Goal: Task Accomplishment & Management: Complete application form

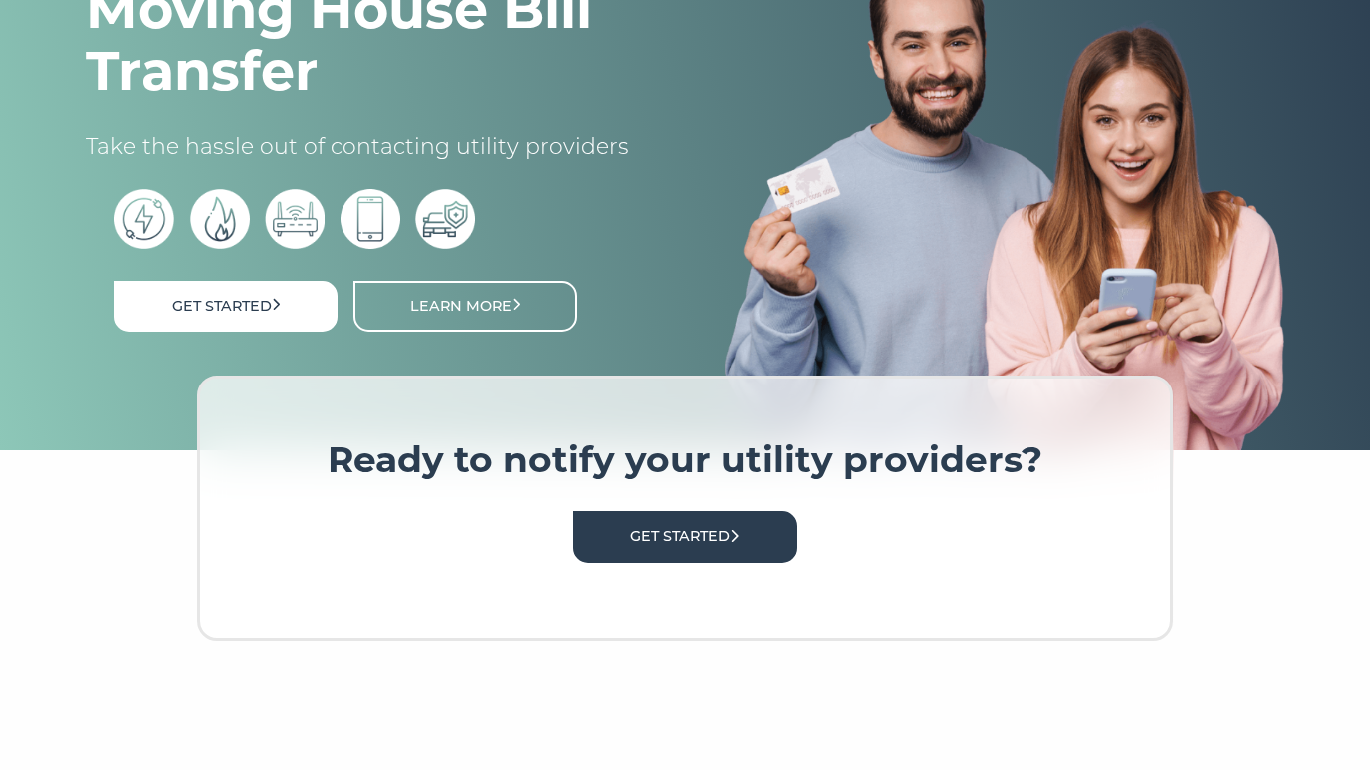
scroll to position [202, 0]
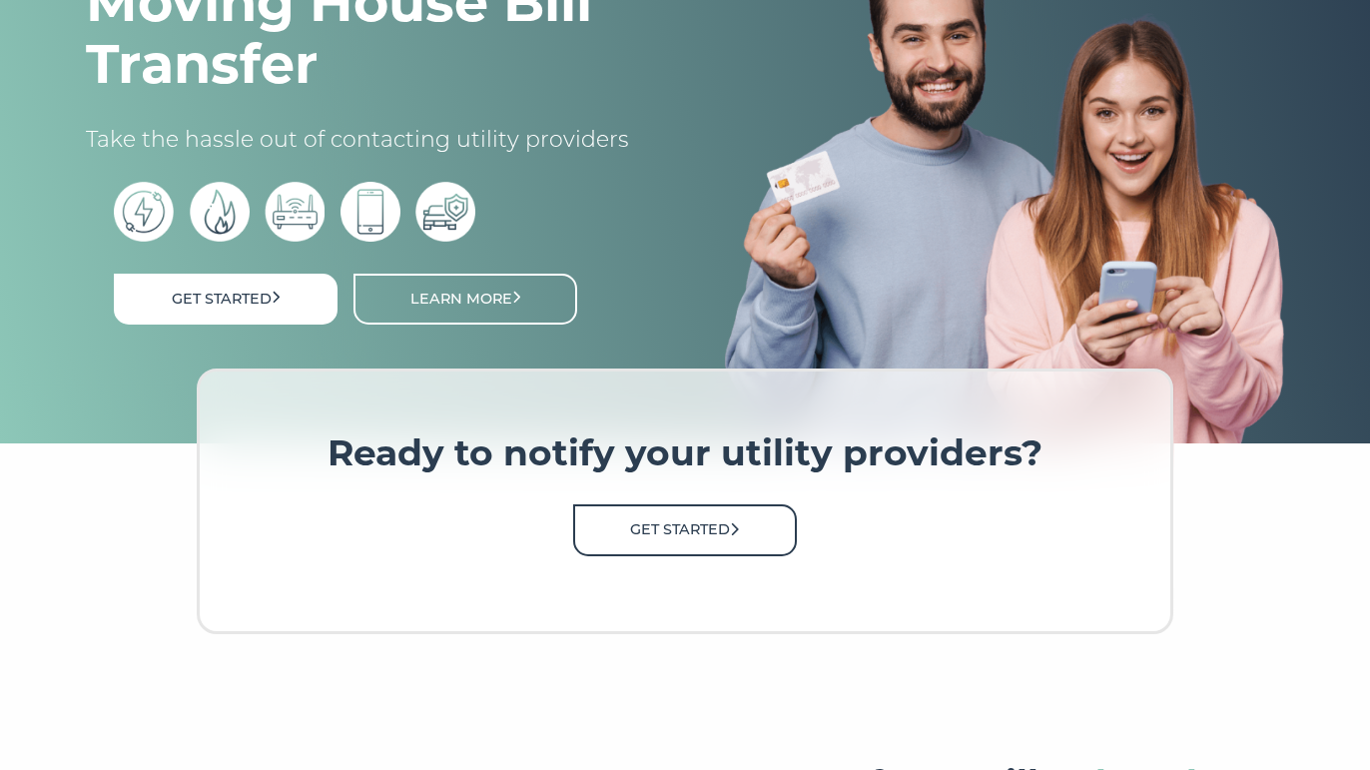
click at [693, 528] on link "Get Started" at bounding box center [685, 529] width 224 height 51
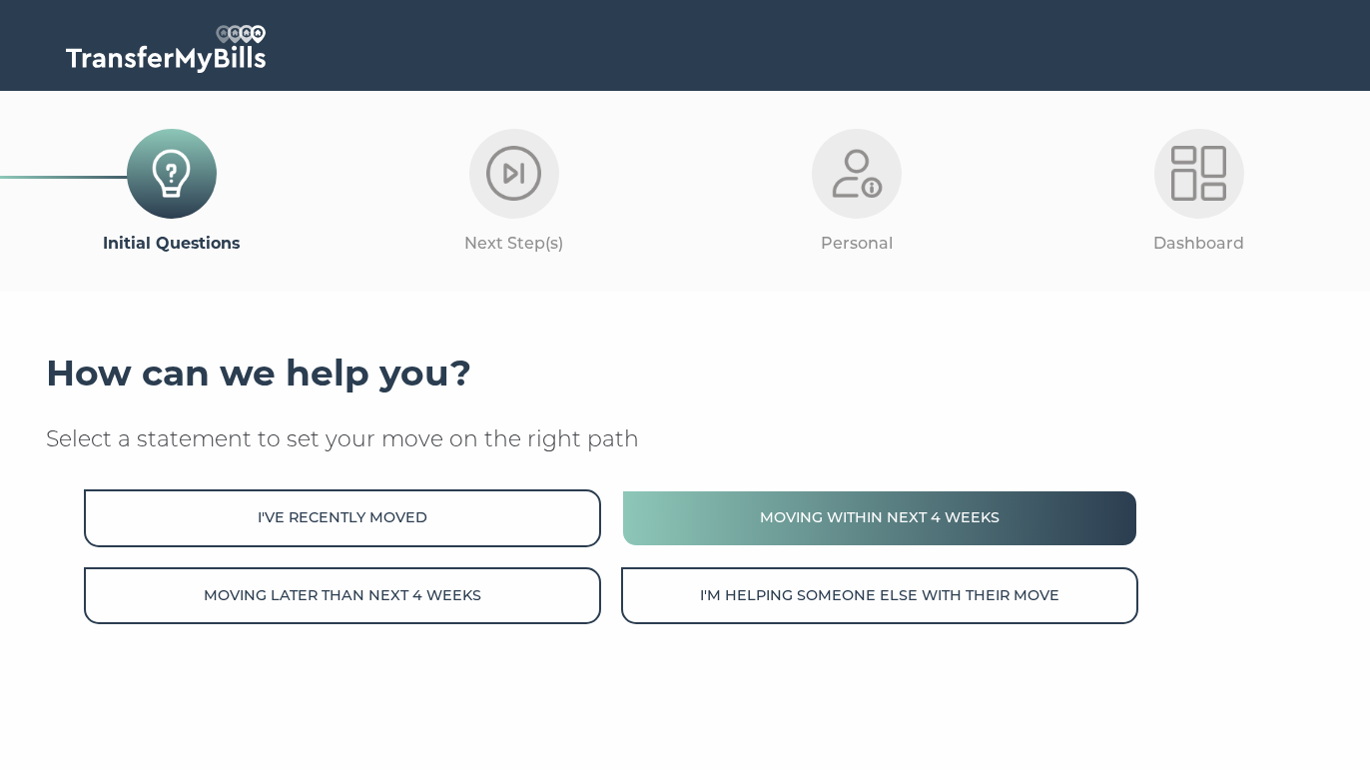
click at [808, 522] on button "Moving within next 4 weeks" at bounding box center [879, 517] width 517 height 57
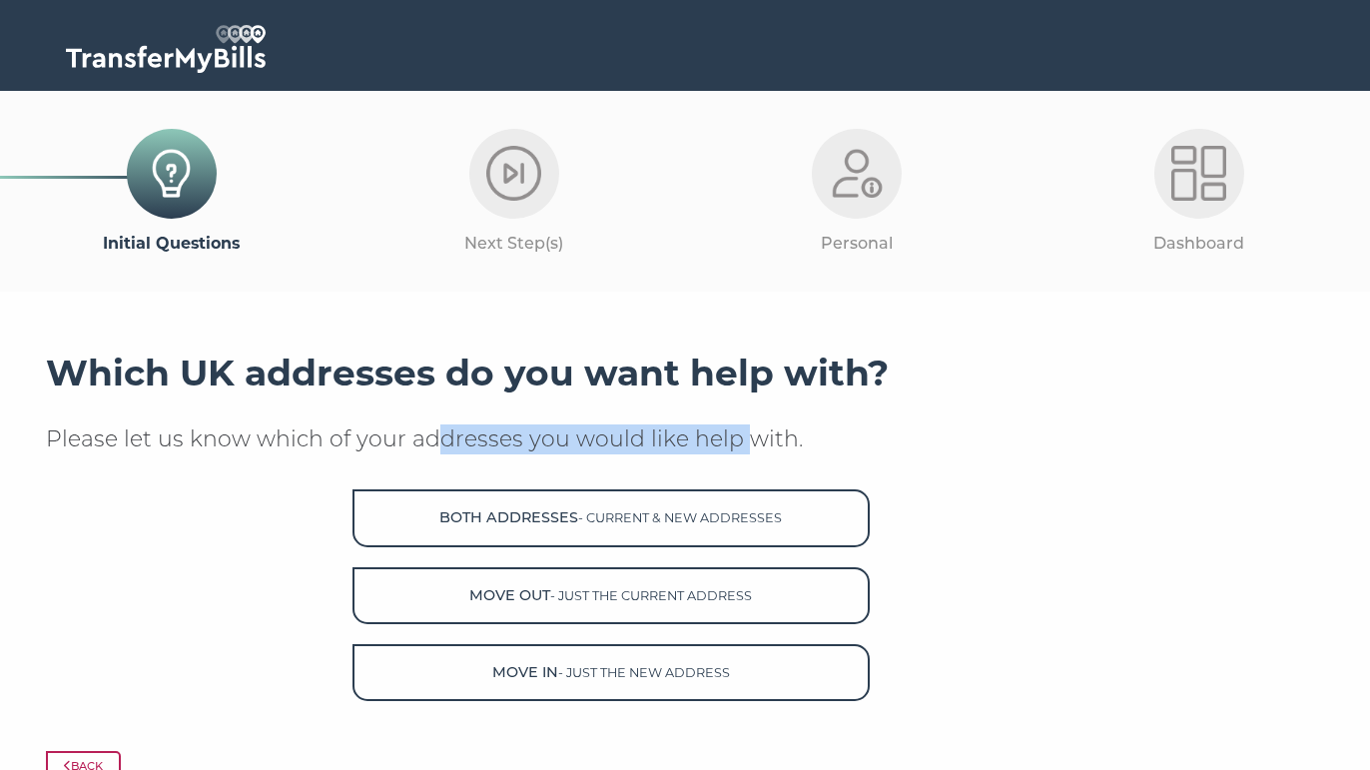
drag, startPoint x: 437, startPoint y: 439, endPoint x: 750, endPoint y: 440, distance: 312.6
click at [750, 440] on p "Please let us know which of your addresses you would like help with." at bounding box center [685, 439] width 1278 height 30
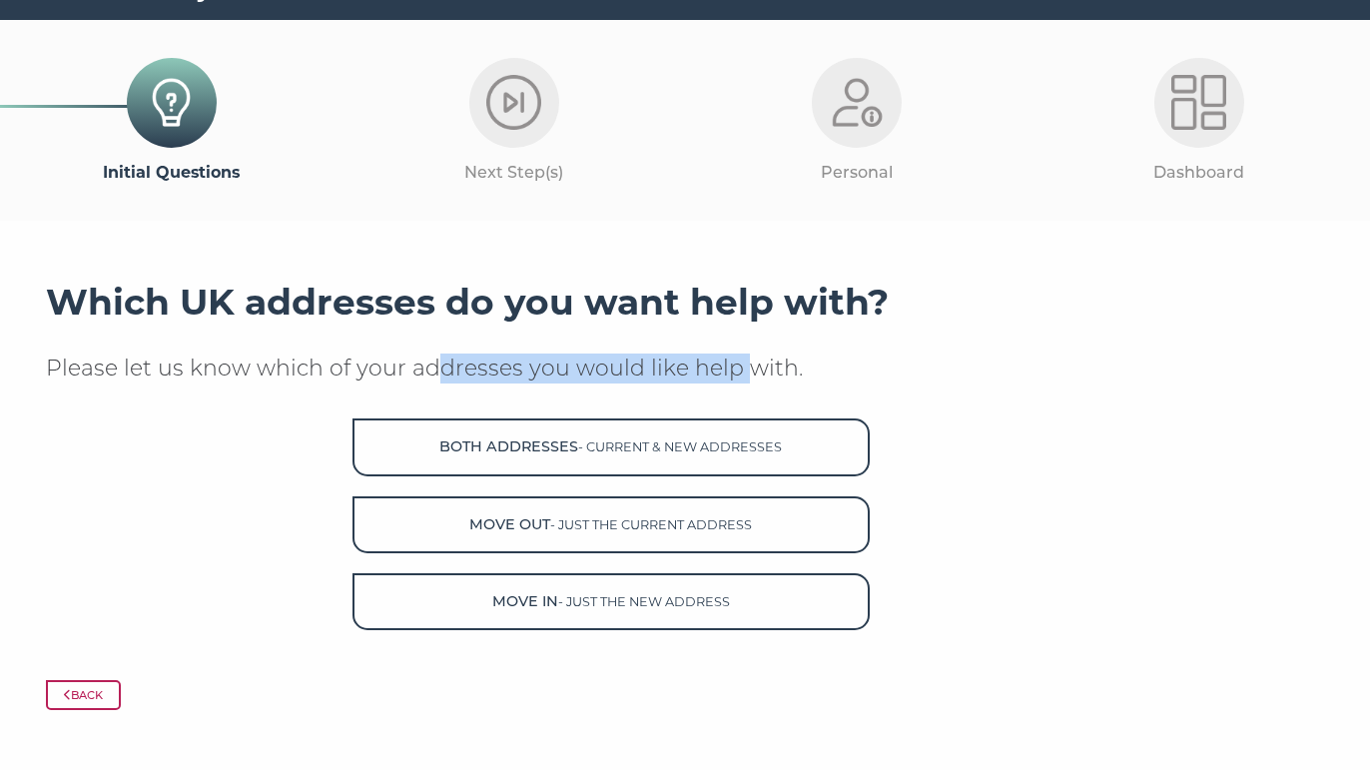
scroll to position [75, 0]
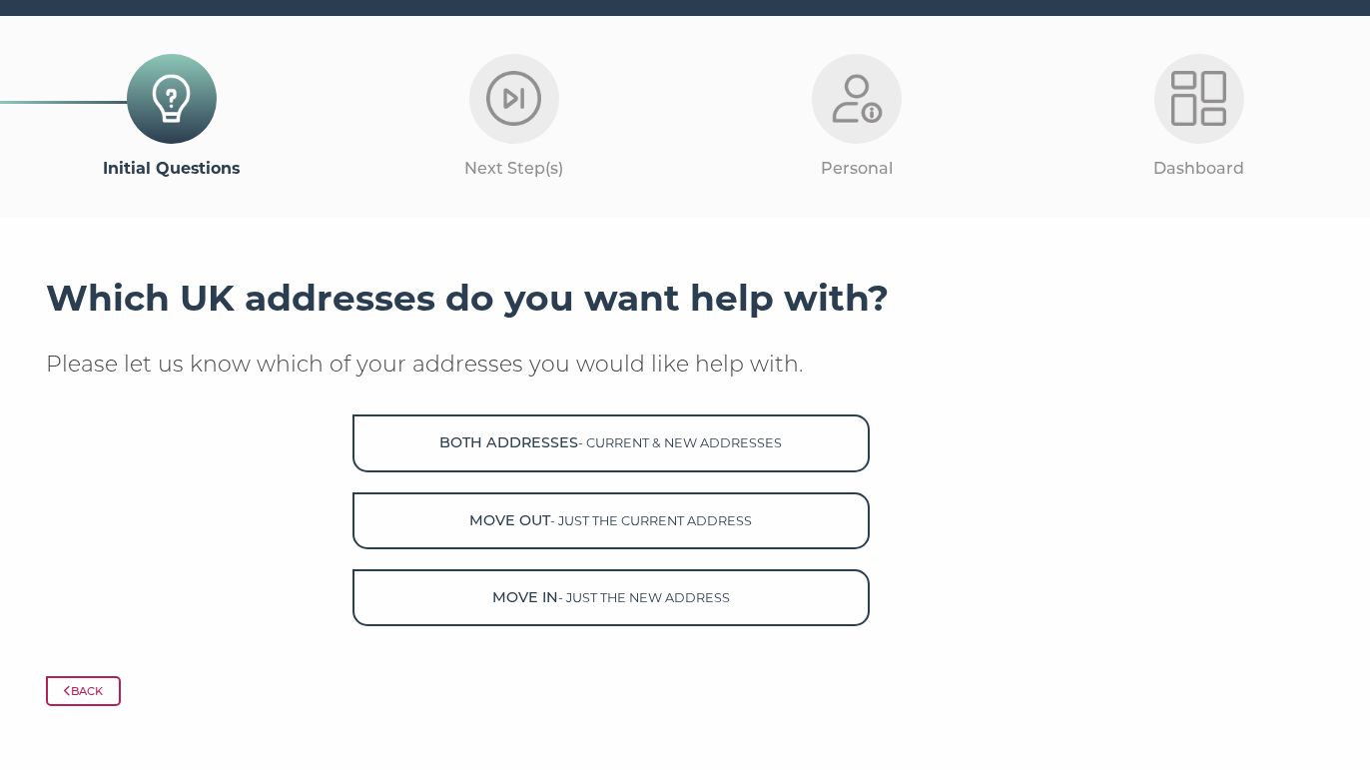
click at [682, 346] on div "Which UK addresses do you want help with? Please let us know which of your addr…" at bounding box center [685, 452] width 1278 height 350
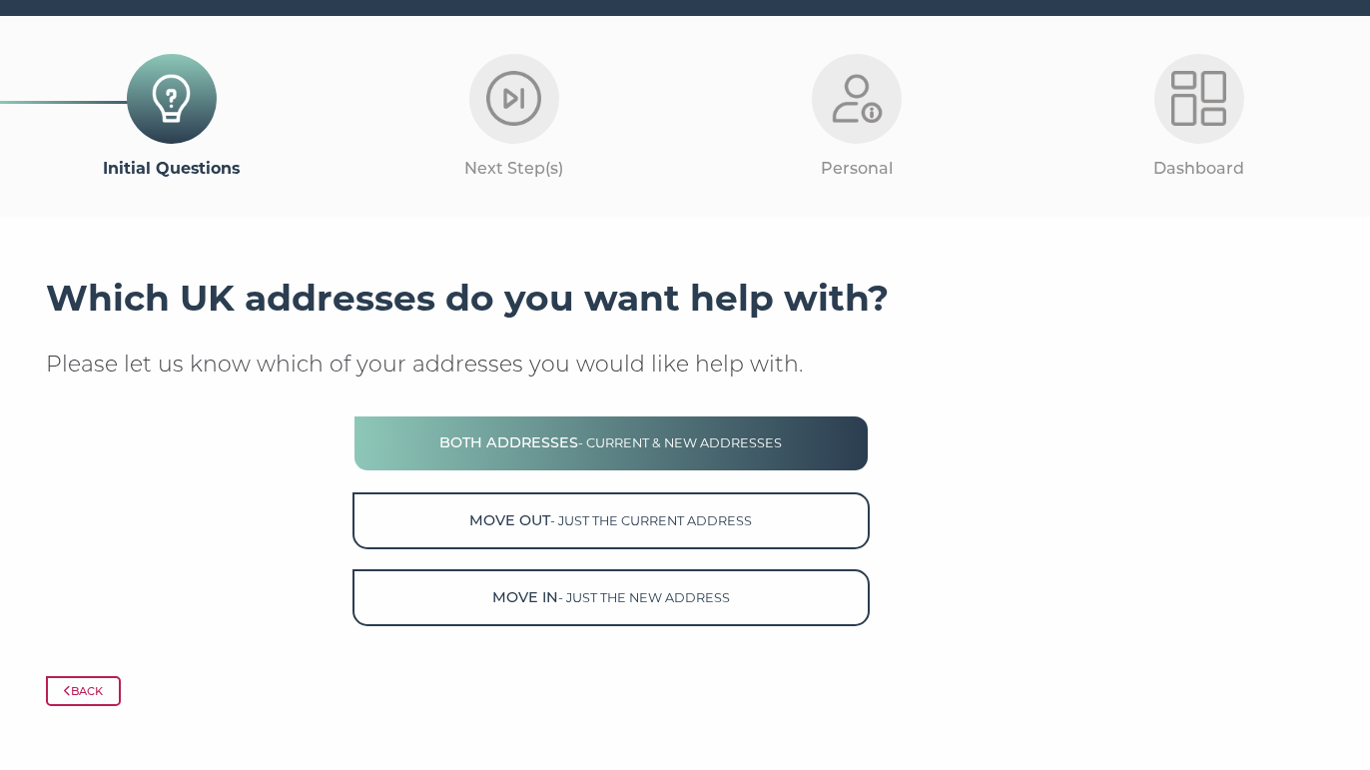
click at [673, 439] on span "- current & new addresses" at bounding box center [680, 442] width 204 height 15
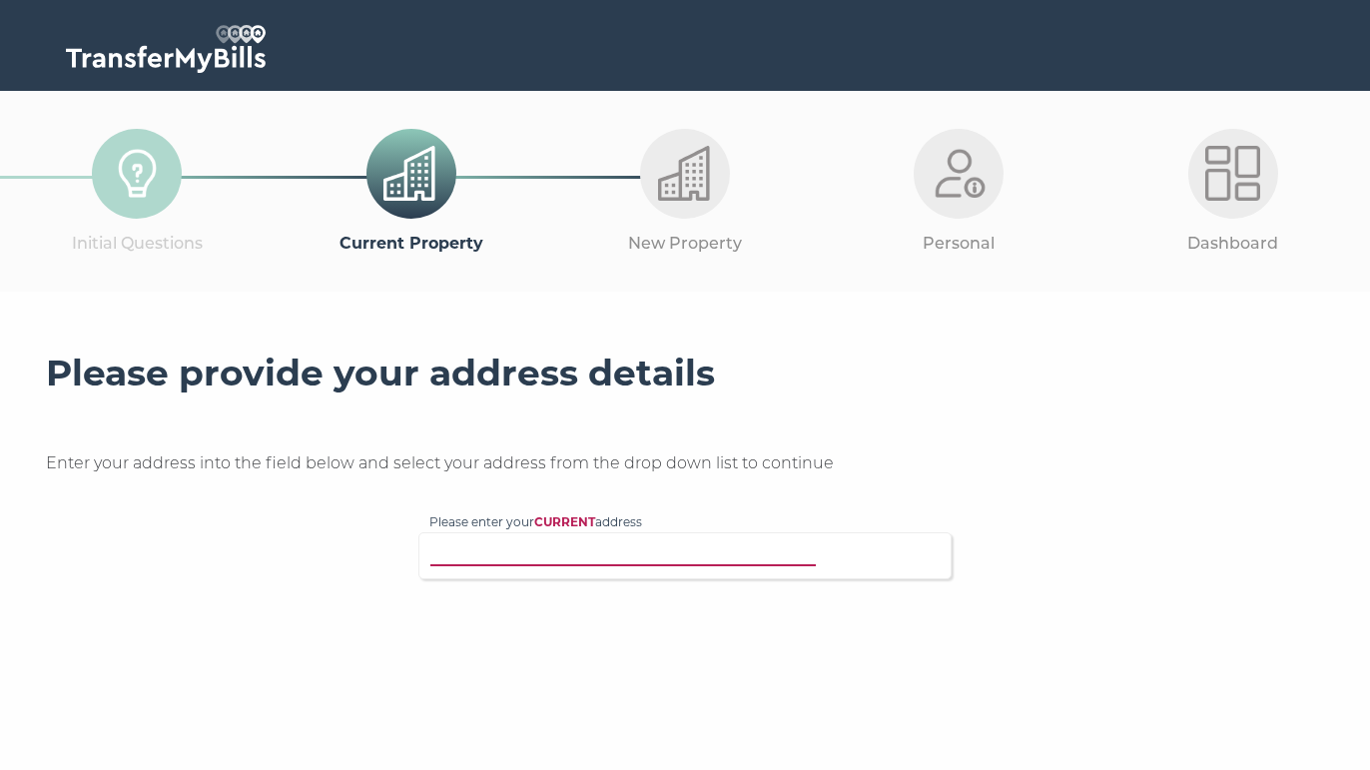
click at [633, 551] on input "Please enter your CURRENT address" at bounding box center [643, 553] width 429 height 20
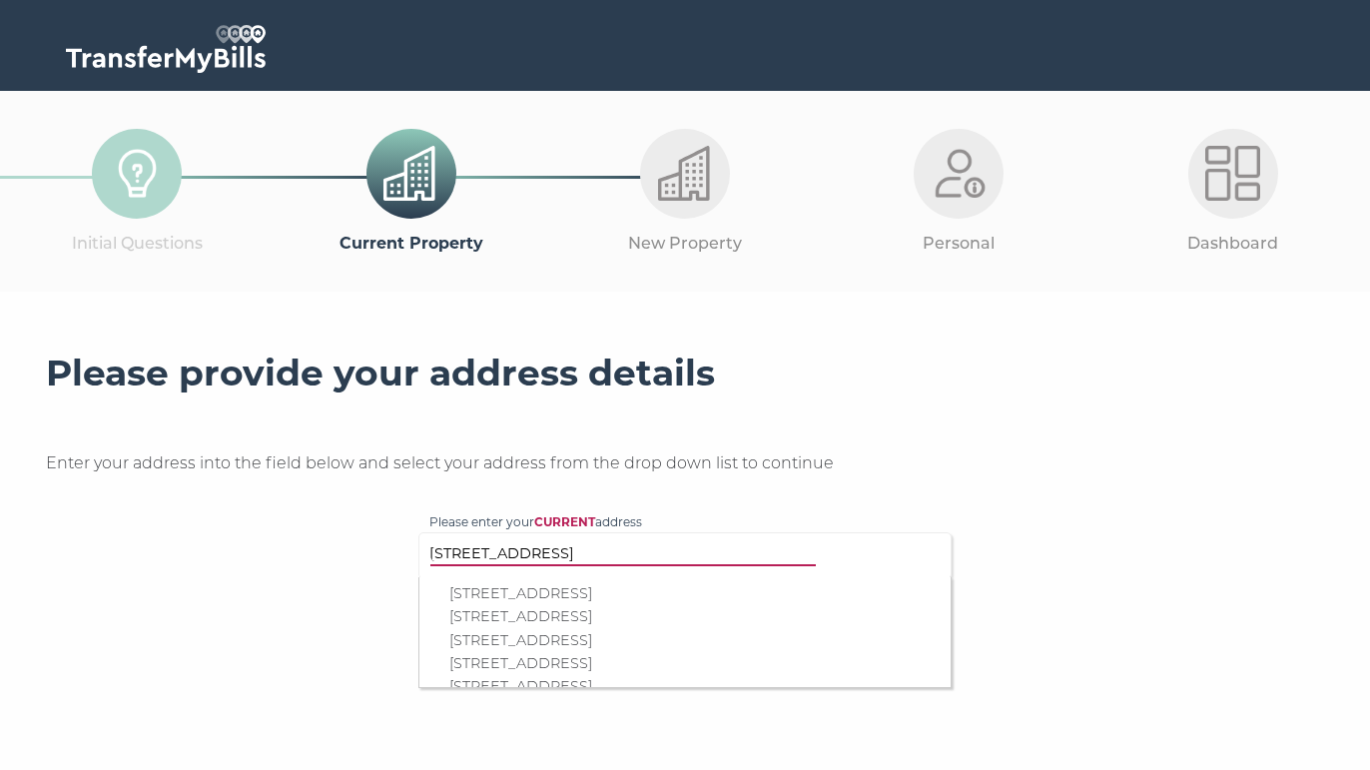
type input "13 Brighton Avenue"
click at [688, 588] on p "13 Brighton Avenue, London, E17 7NE" at bounding box center [694, 593] width 491 height 23
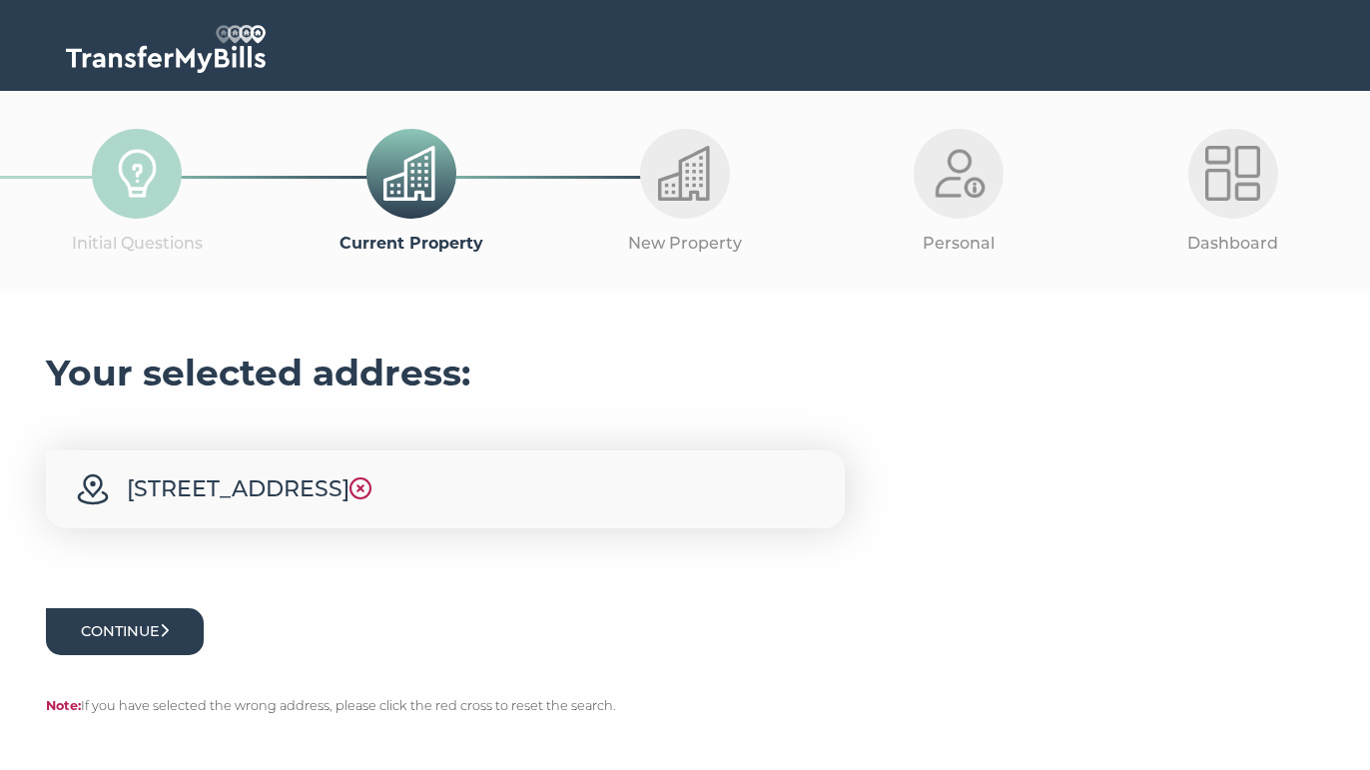
click at [162, 626] on button "Continue" at bounding box center [125, 631] width 158 height 47
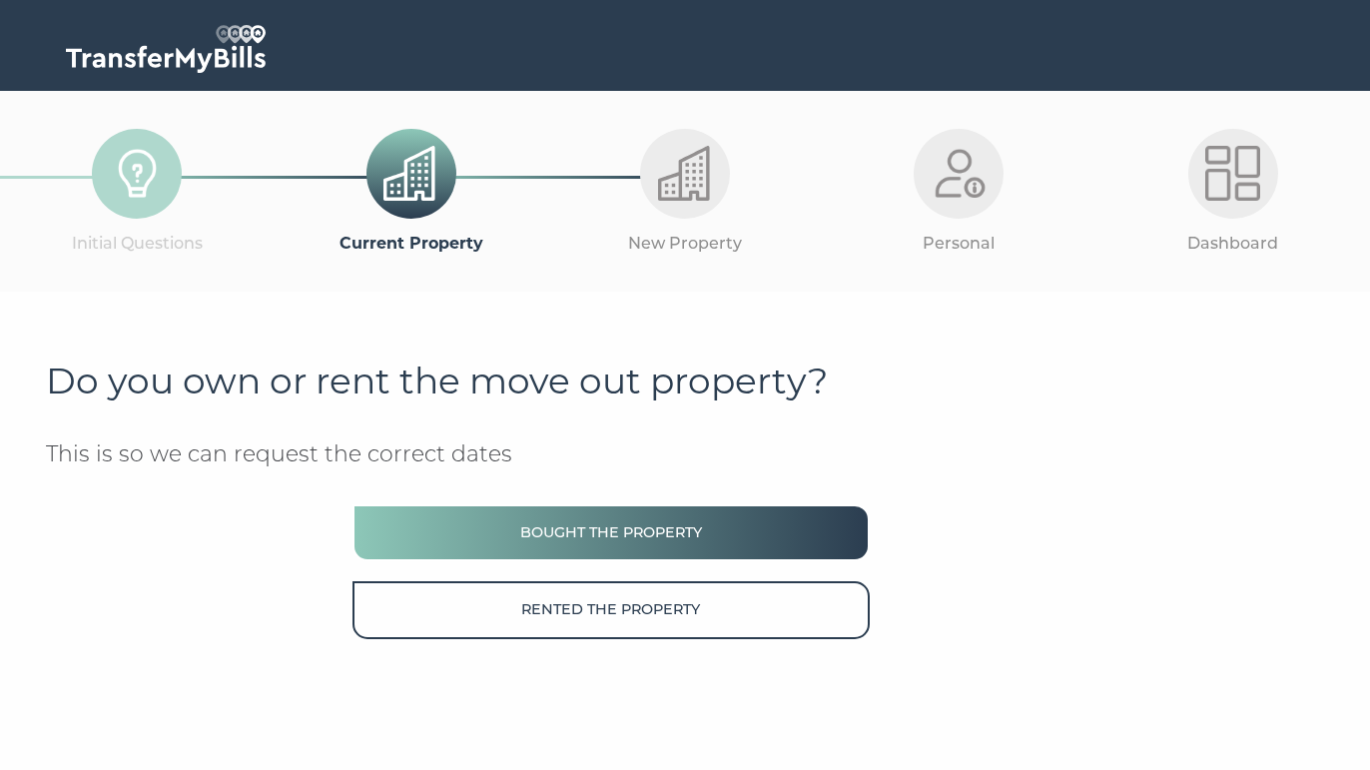
click at [560, 529] on button "Bought the property" at bounding box center [611, 532] width 517 height 57
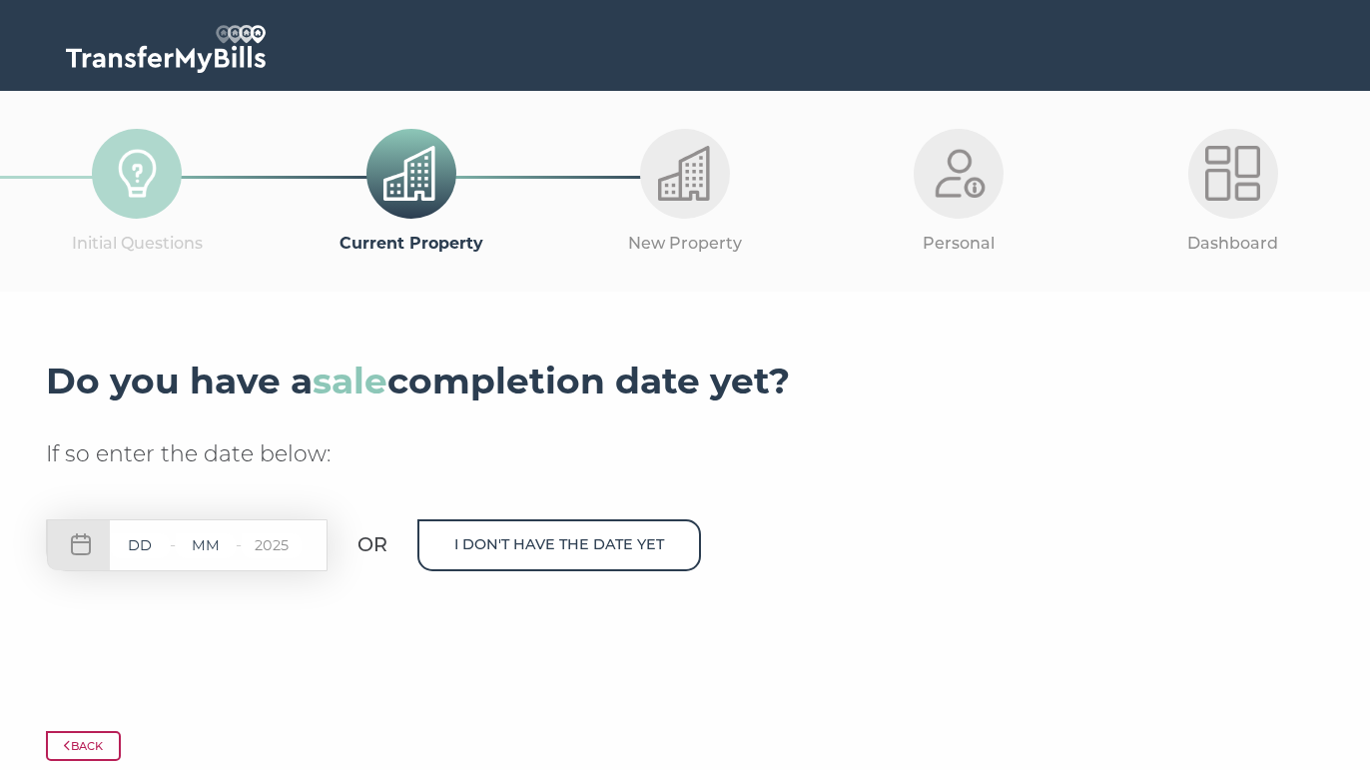
click at [133, 550] on input "text" at bounding box center [140, 545] width 60 height 25
type input "18"
click at [197, 548] on input "text" at bounding box center [206, 545] width 60 height 25
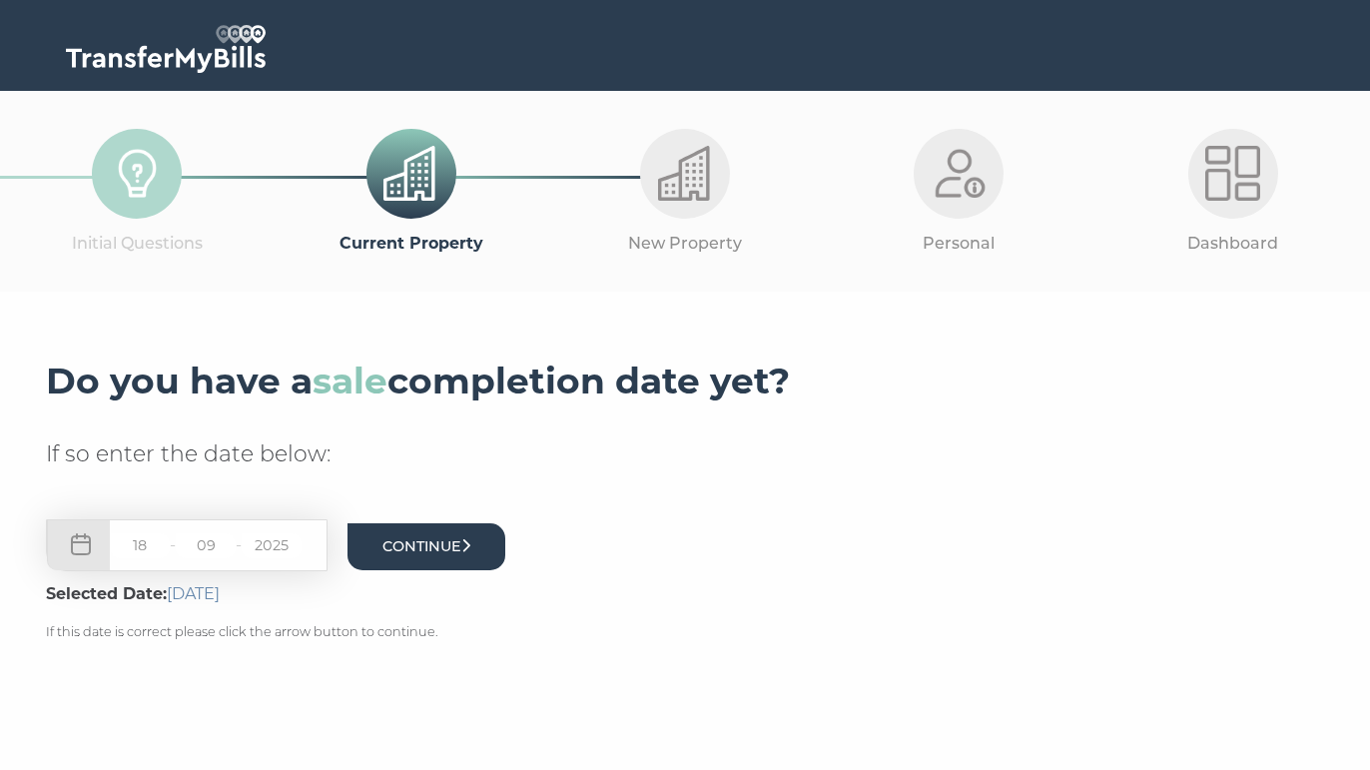
type input "09"
click at [433, 555] on button "Continue" at bounding box center [427, 546] width 158 height 47
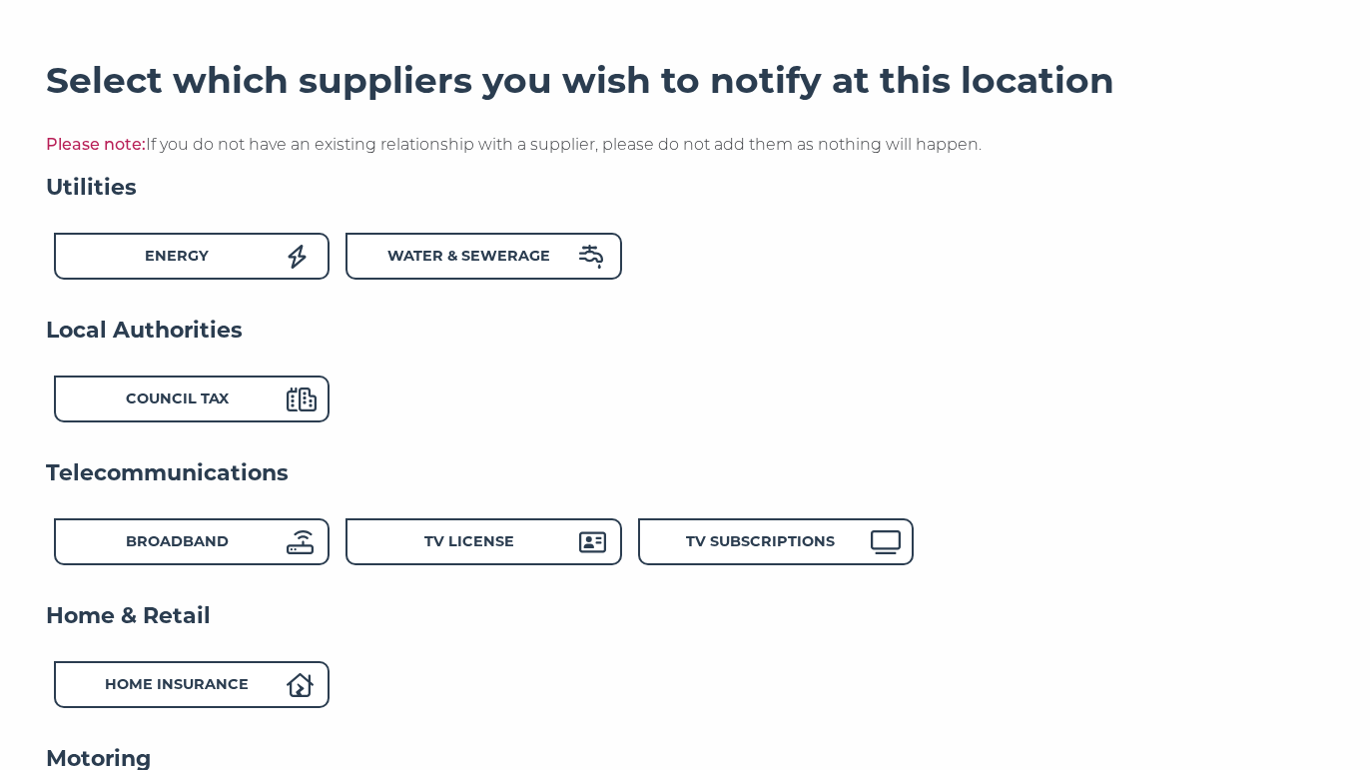
scroll to position [315, 0]
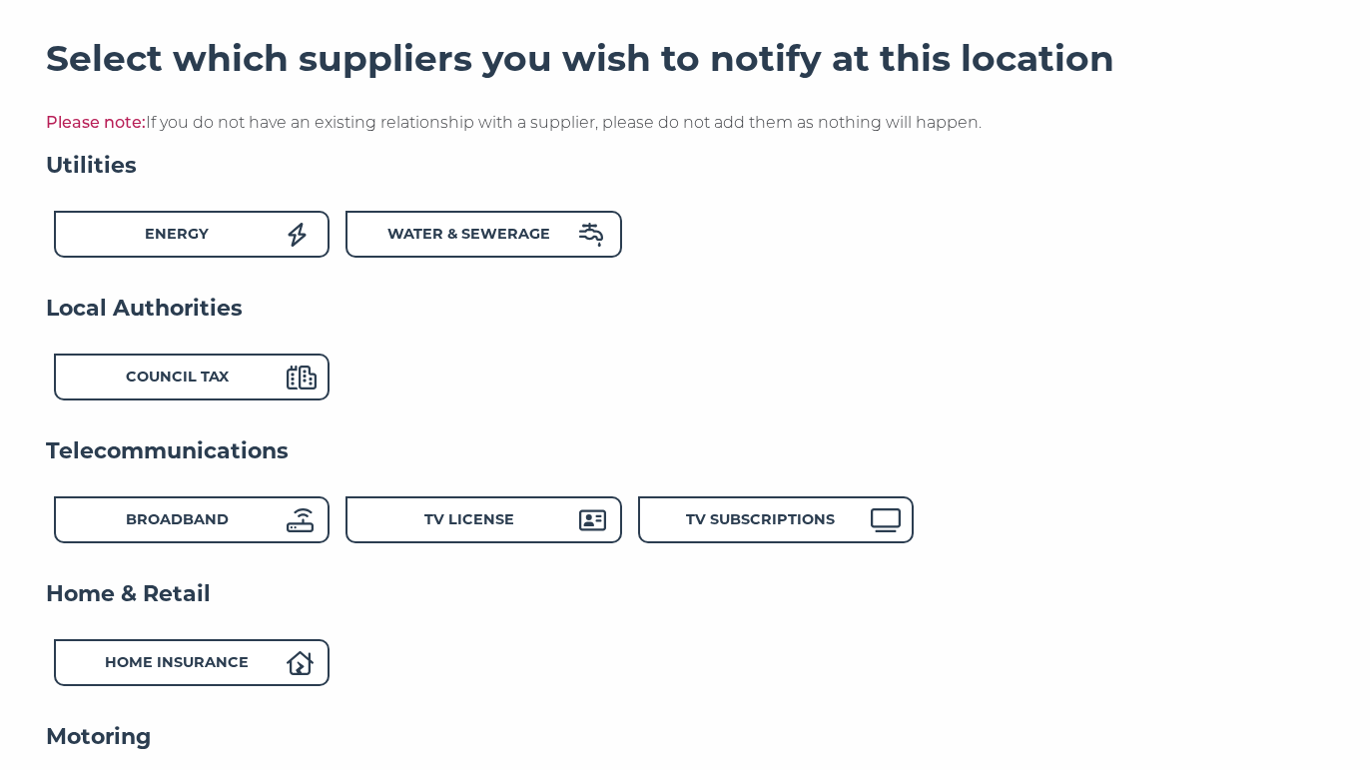
click at [625, 583] on h4 "Home & Retail" at bounding box center [685, 594] width 1278 height 30
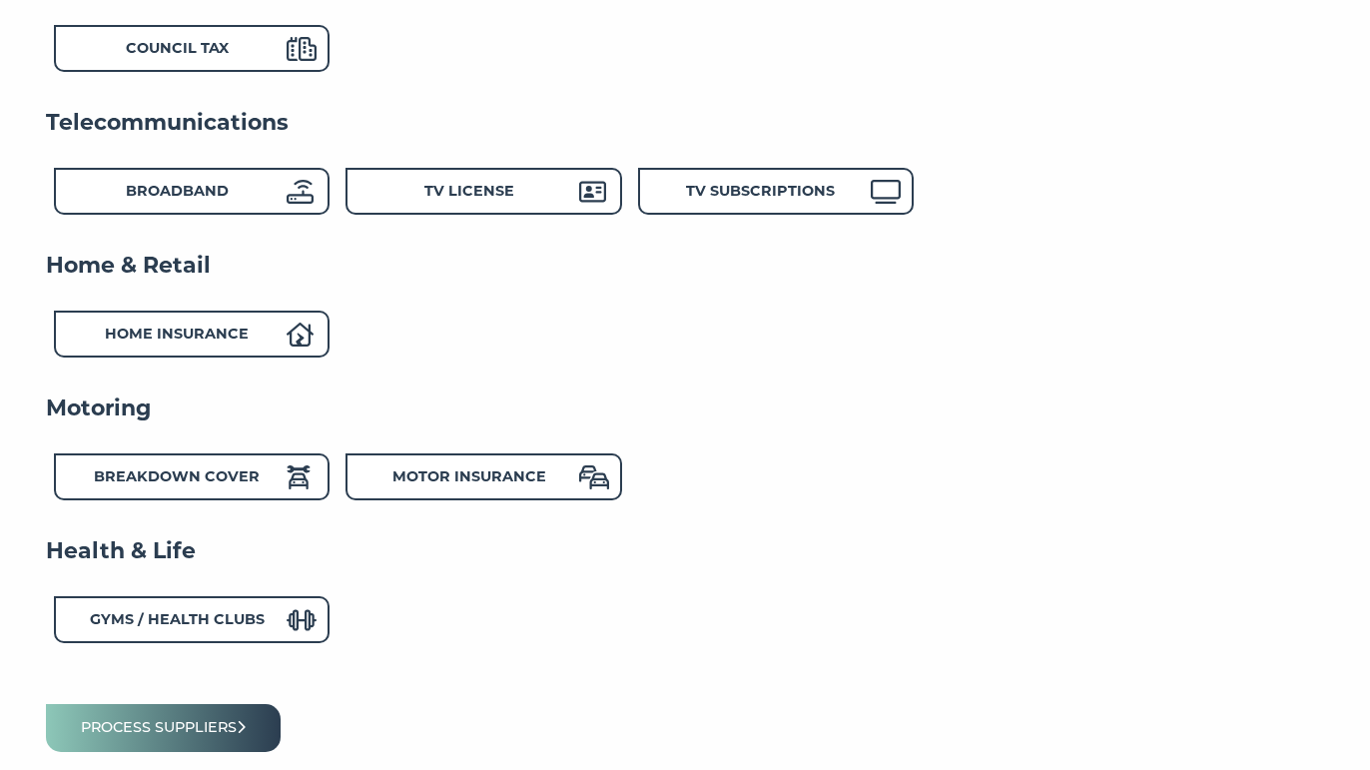
scroll to position [518, 0]
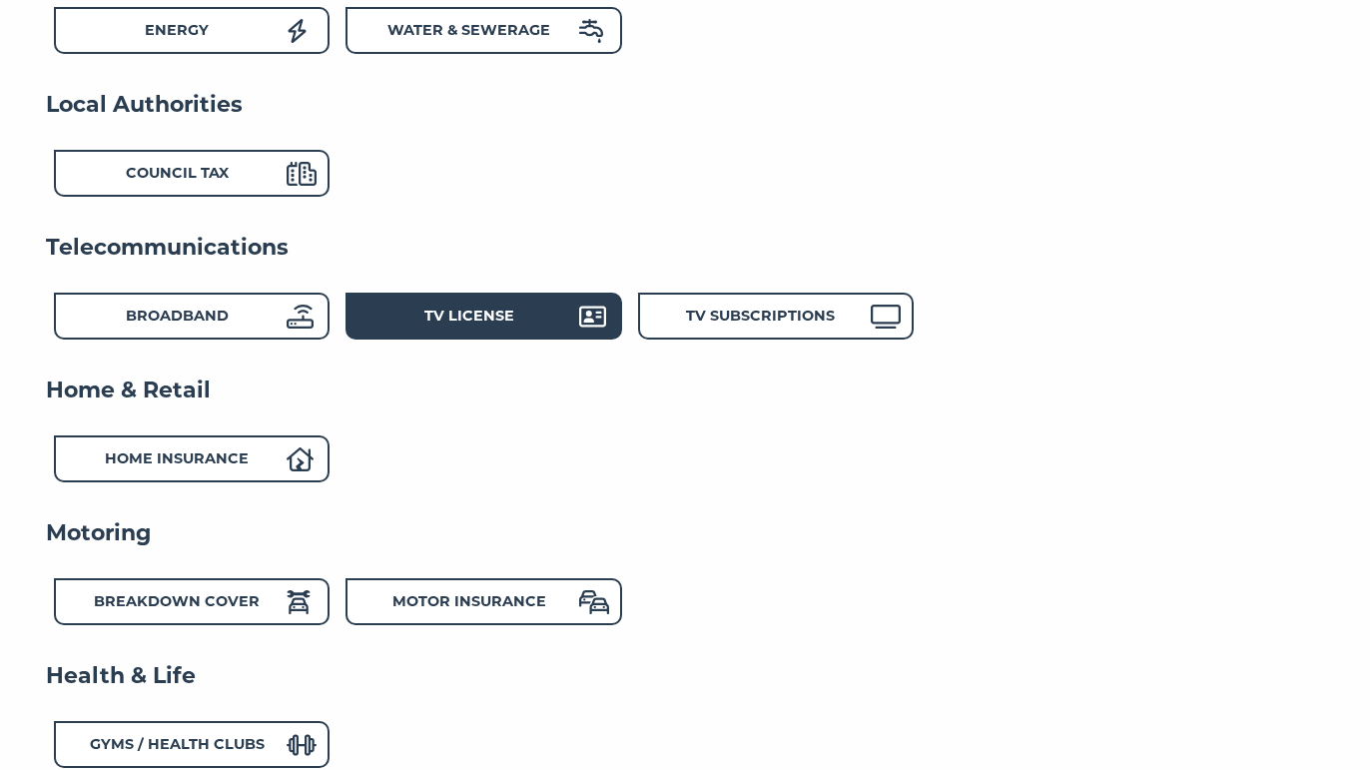
click at [539, 325] on div "TV License" at bounding box center [470, 319] width 220 height 29
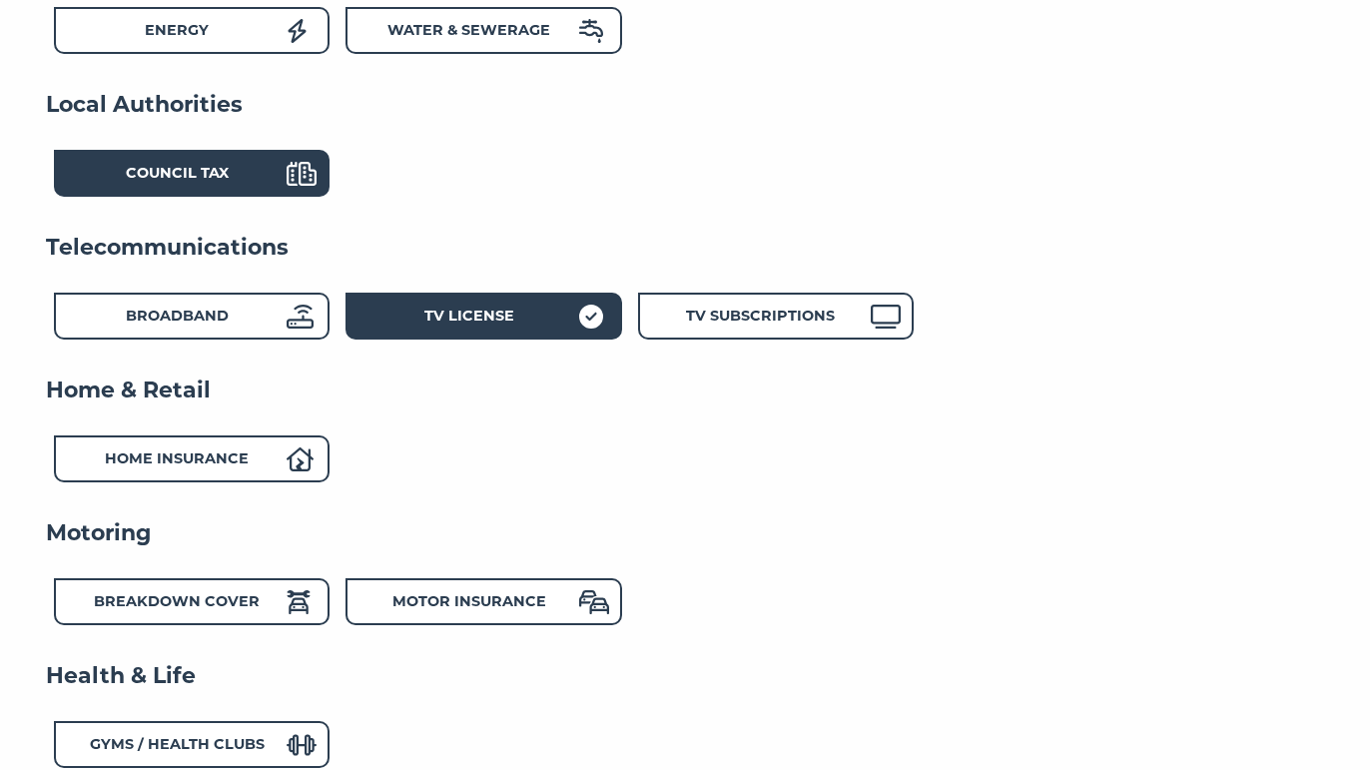
click at [286, 163] on div "Council Tax" at bounding box center [177, 176] width 220 height 29
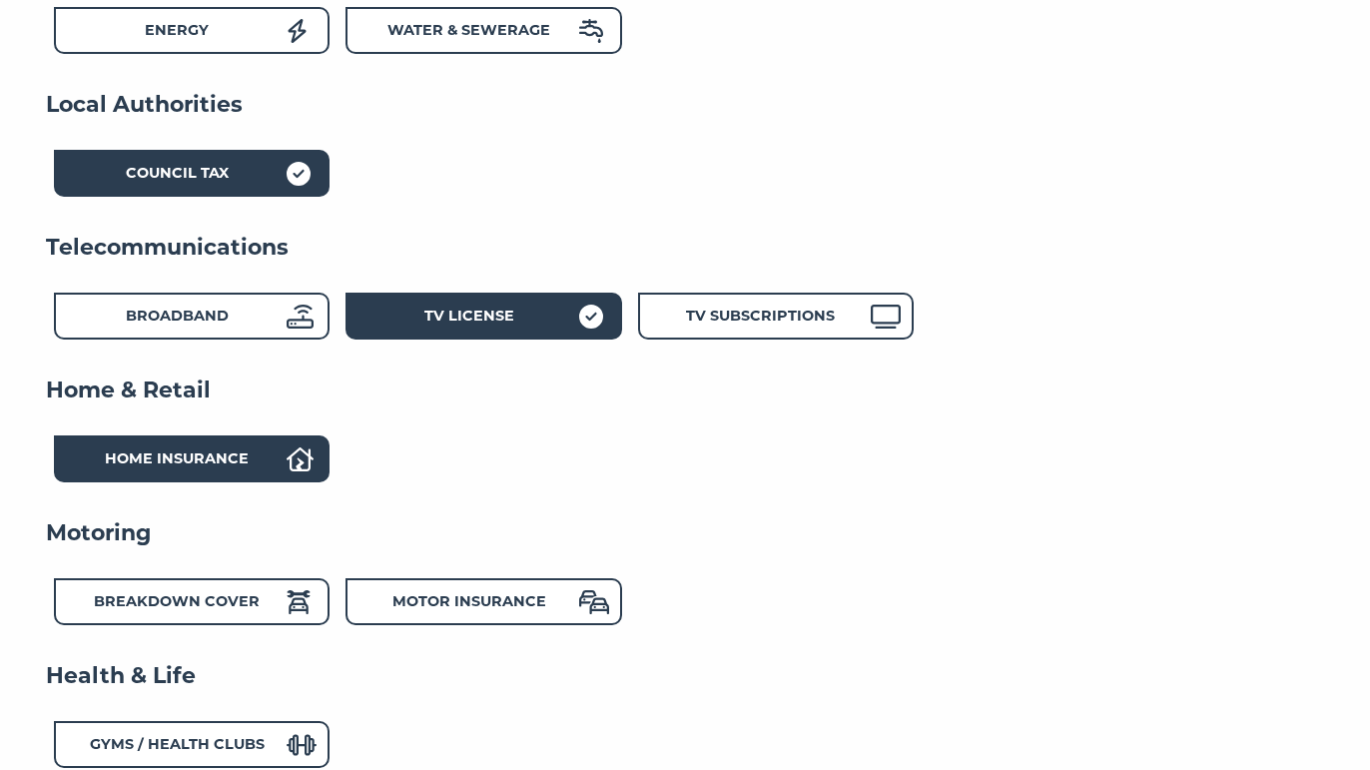
click at [287, 460] on div "Home Insurance" at bounding box center [177, 461] width 220 height 29
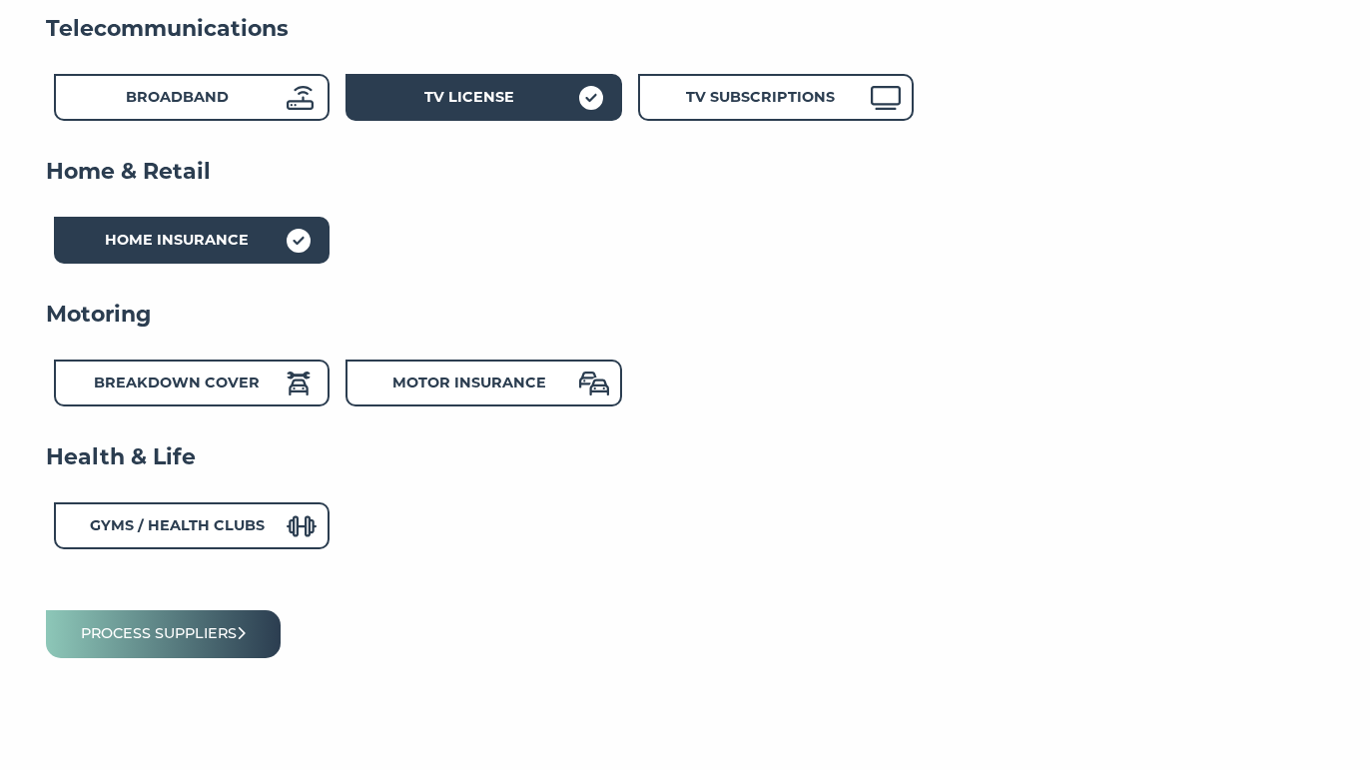
scroll to position [701, 0]
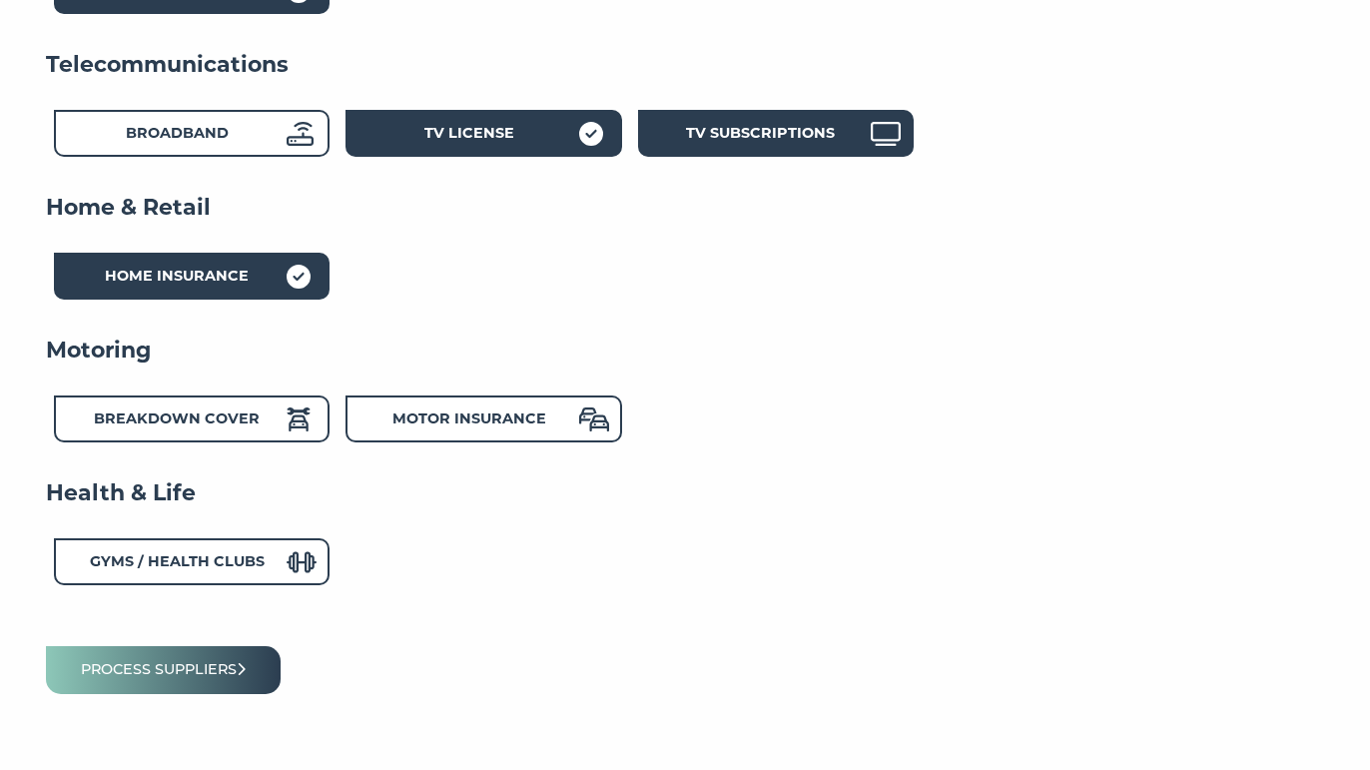
click at [811, 134] on strong "TV Subscriptions" at bounding box center [760, 133] width 149 height 18
click at [222, 679] on button "Process suppliers" at bounding box center [163, 669] width 235 height 47
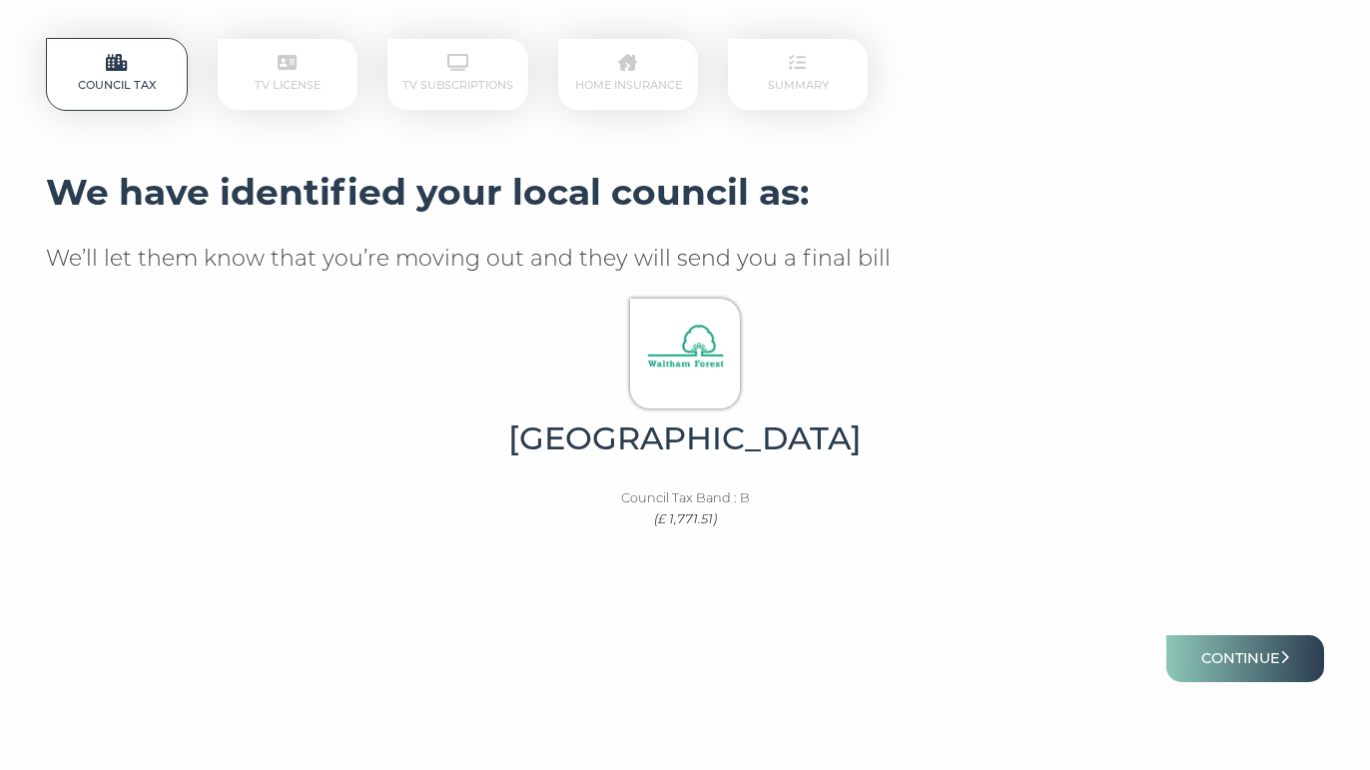
scroll to position [303, 0]
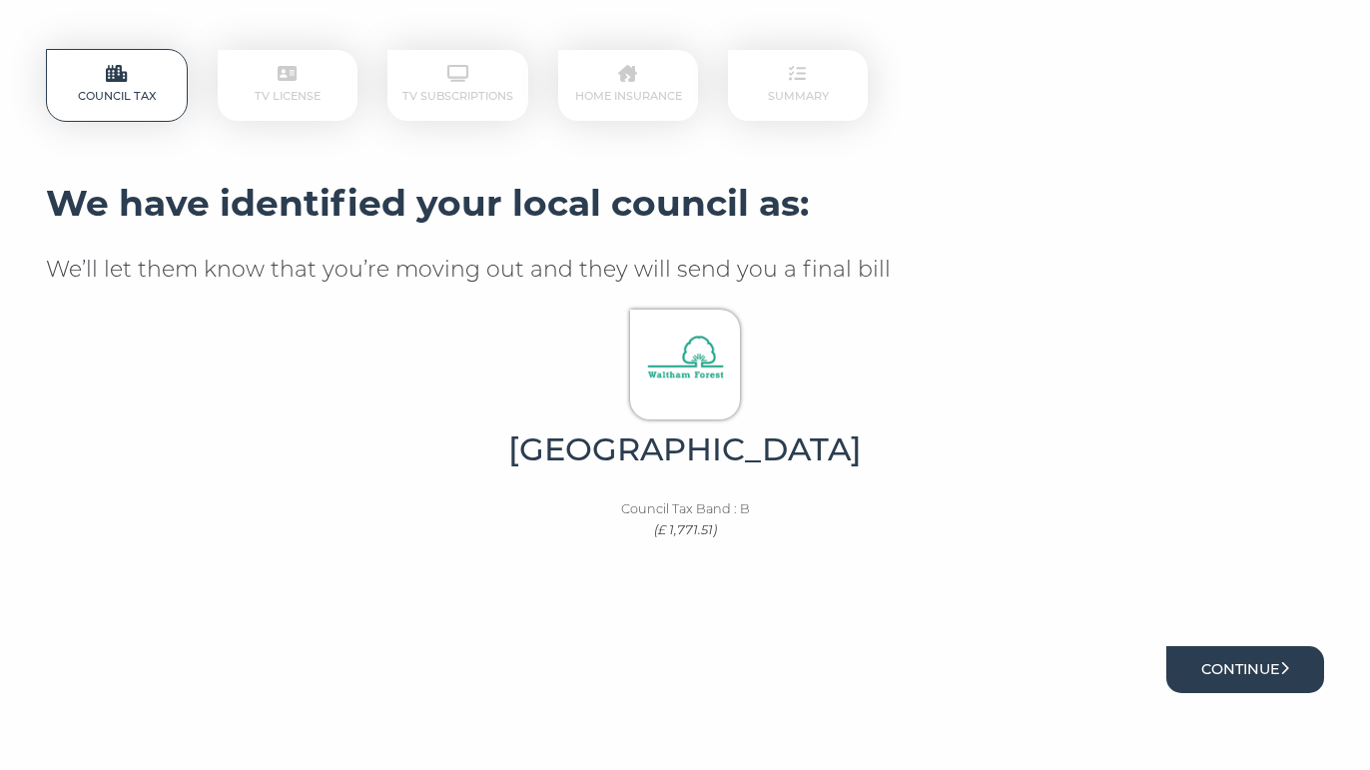
click at [1244, 670] on button "Continue" at bounding box center [1245, 669] width 158 height 47
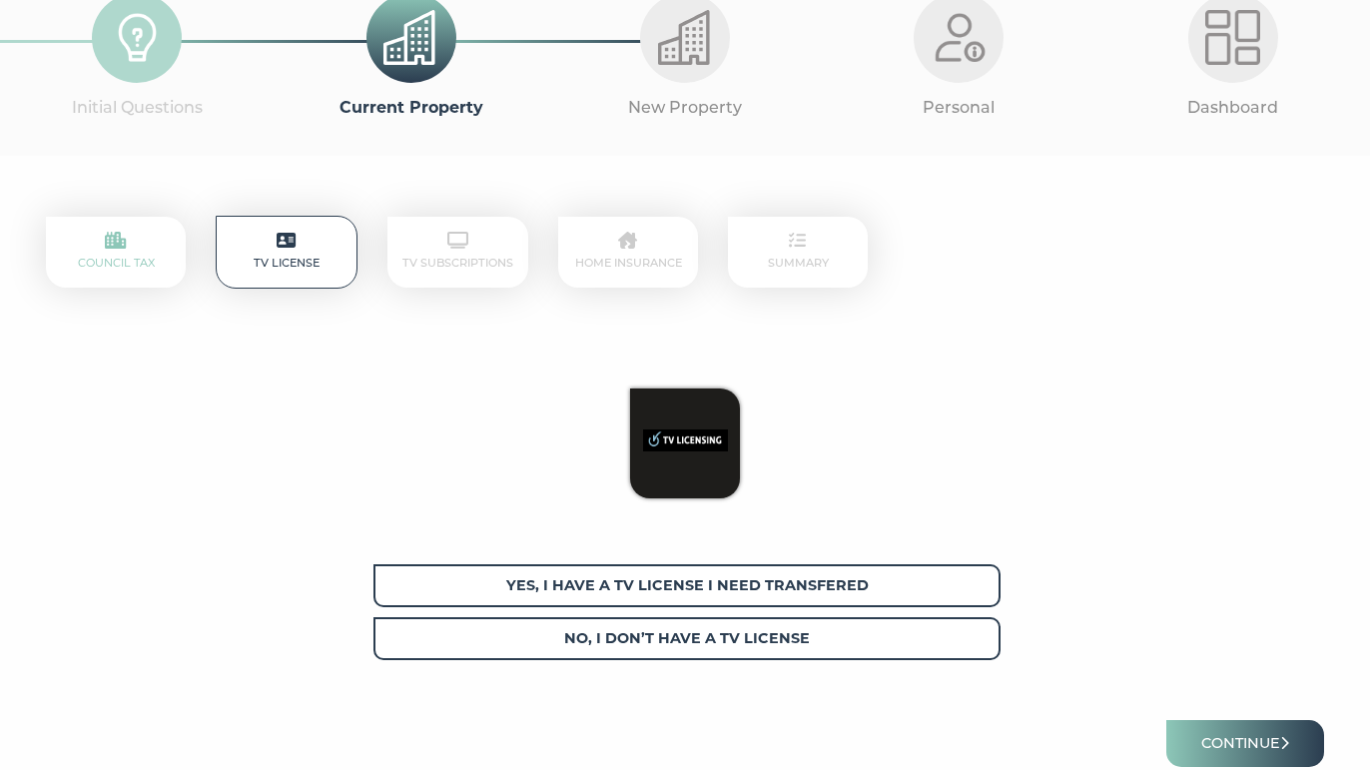
scroll to position [157, 0]
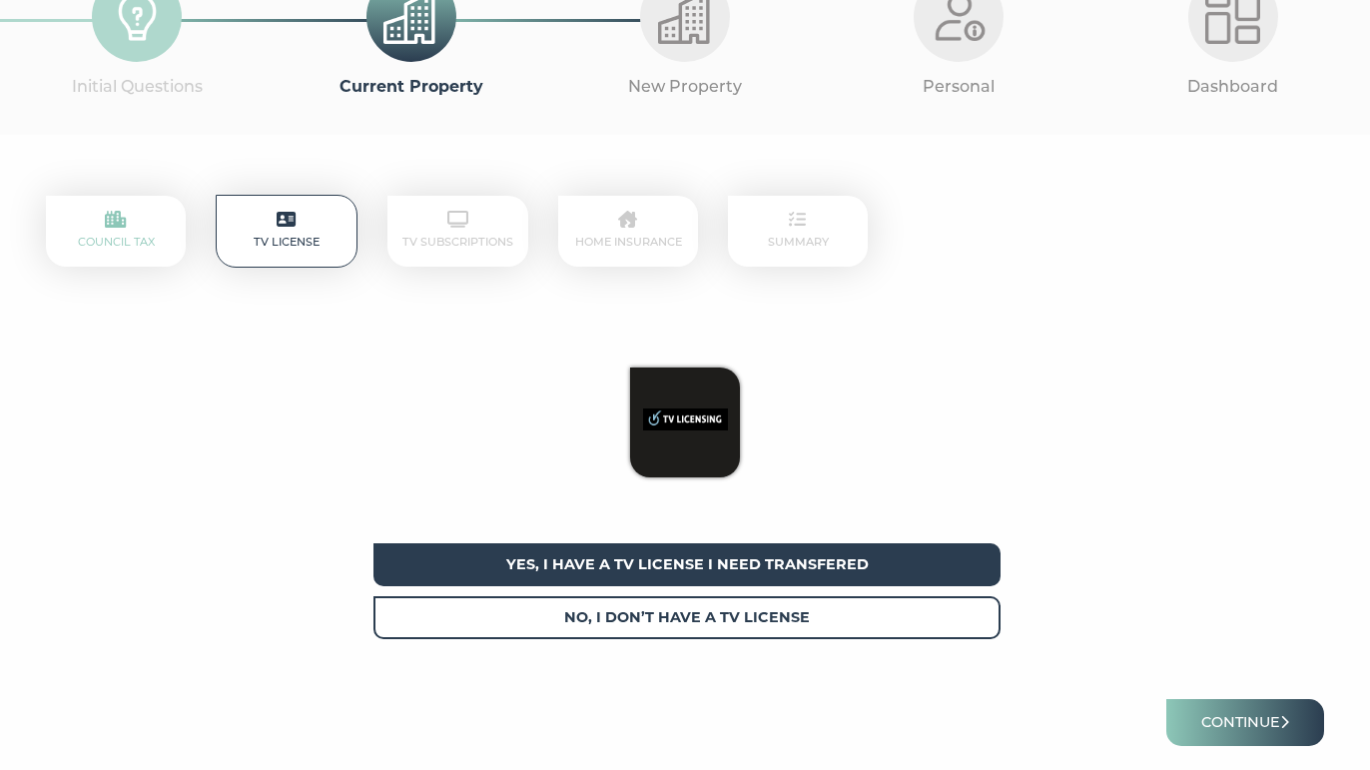
click at [806, 548] on span "Yes, I have a tv license I need transfered" at bounding box center [686, 564] width 627 height 43
click at [1216, 713] on button "Continue" at bounding box center [1245, 722] width 158 height 47
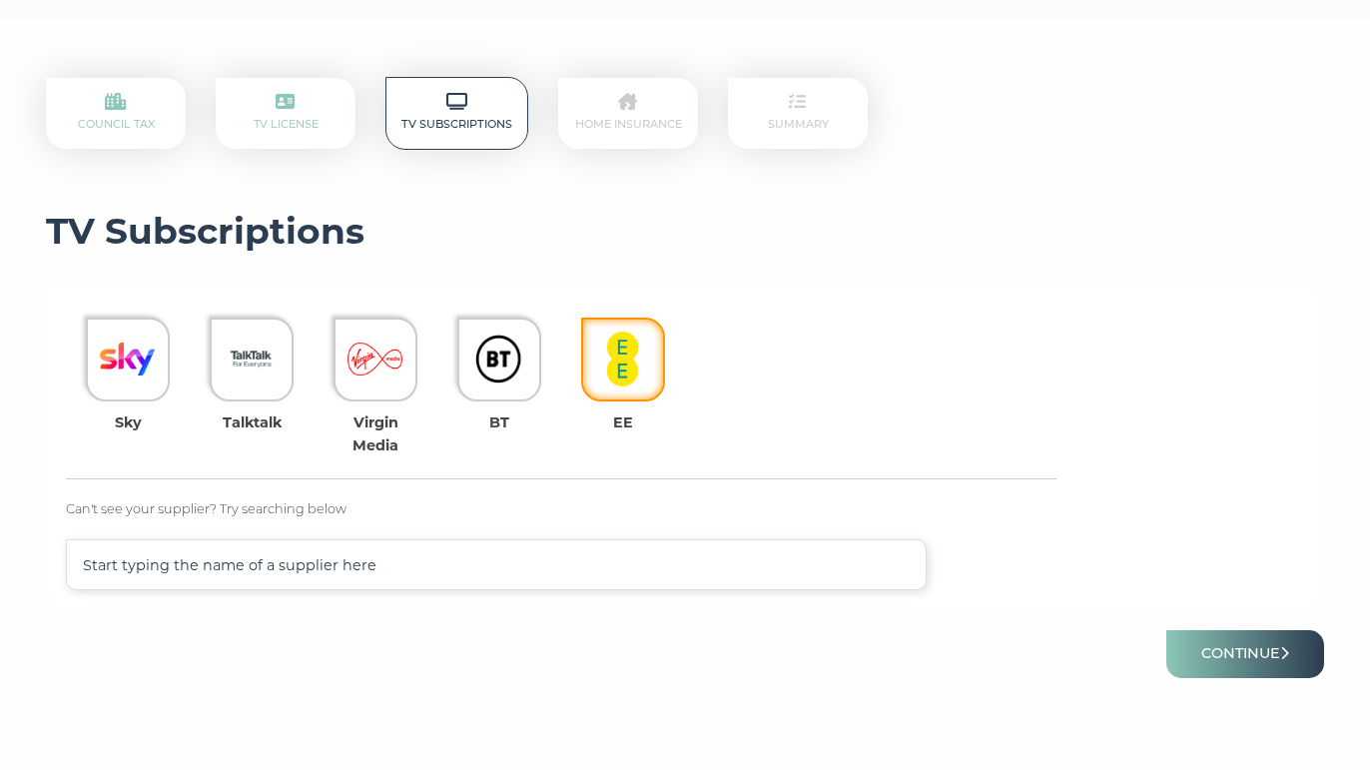
scroll to position [277, 0]
